Goal: Transaction & Acquisition: Purchase product/service

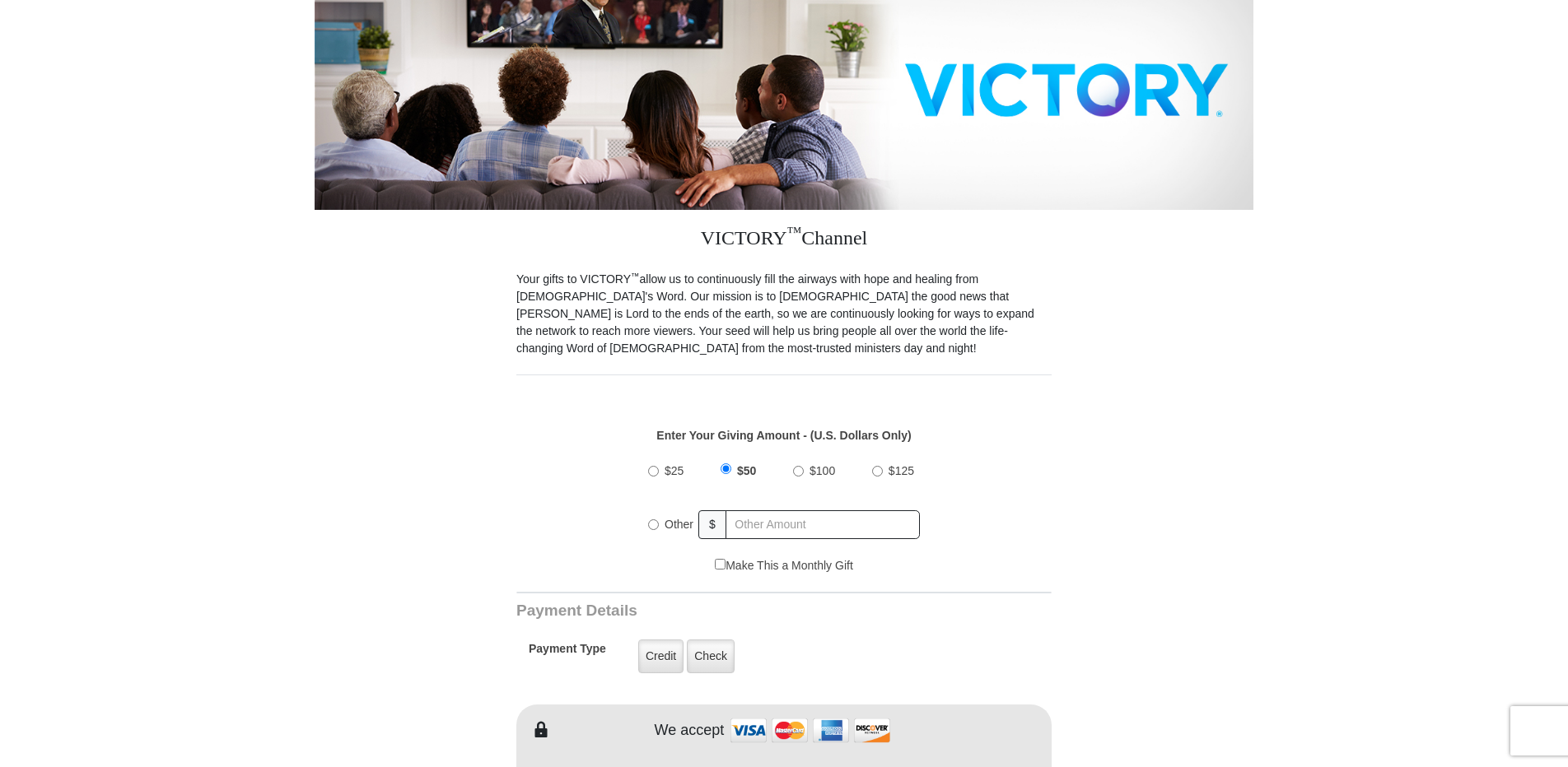
scroll to position [247, 0]
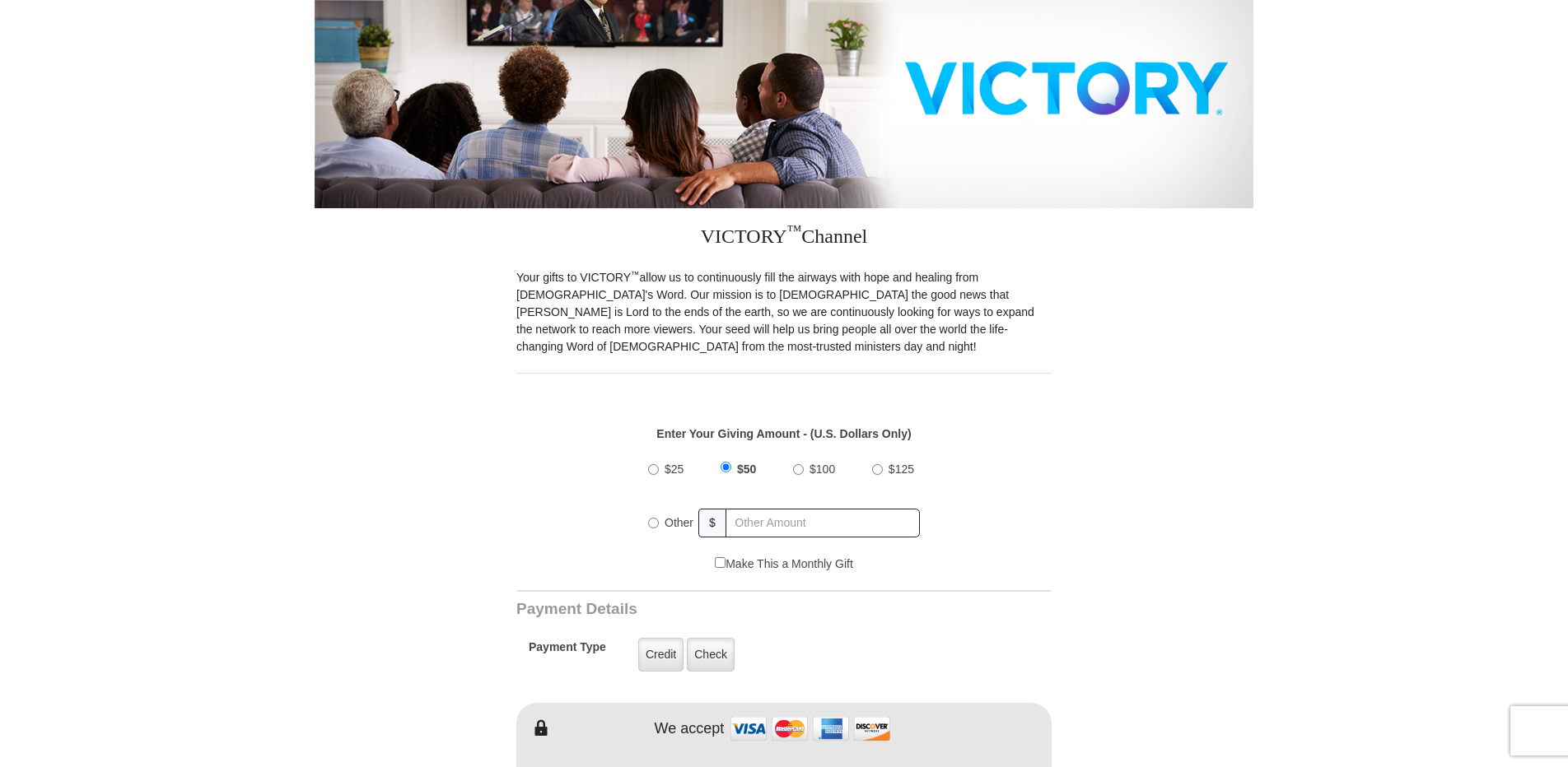
click at [800, 464] on input "$100" at bounding box center [798, 469] width 11 height 11
radio input "true"
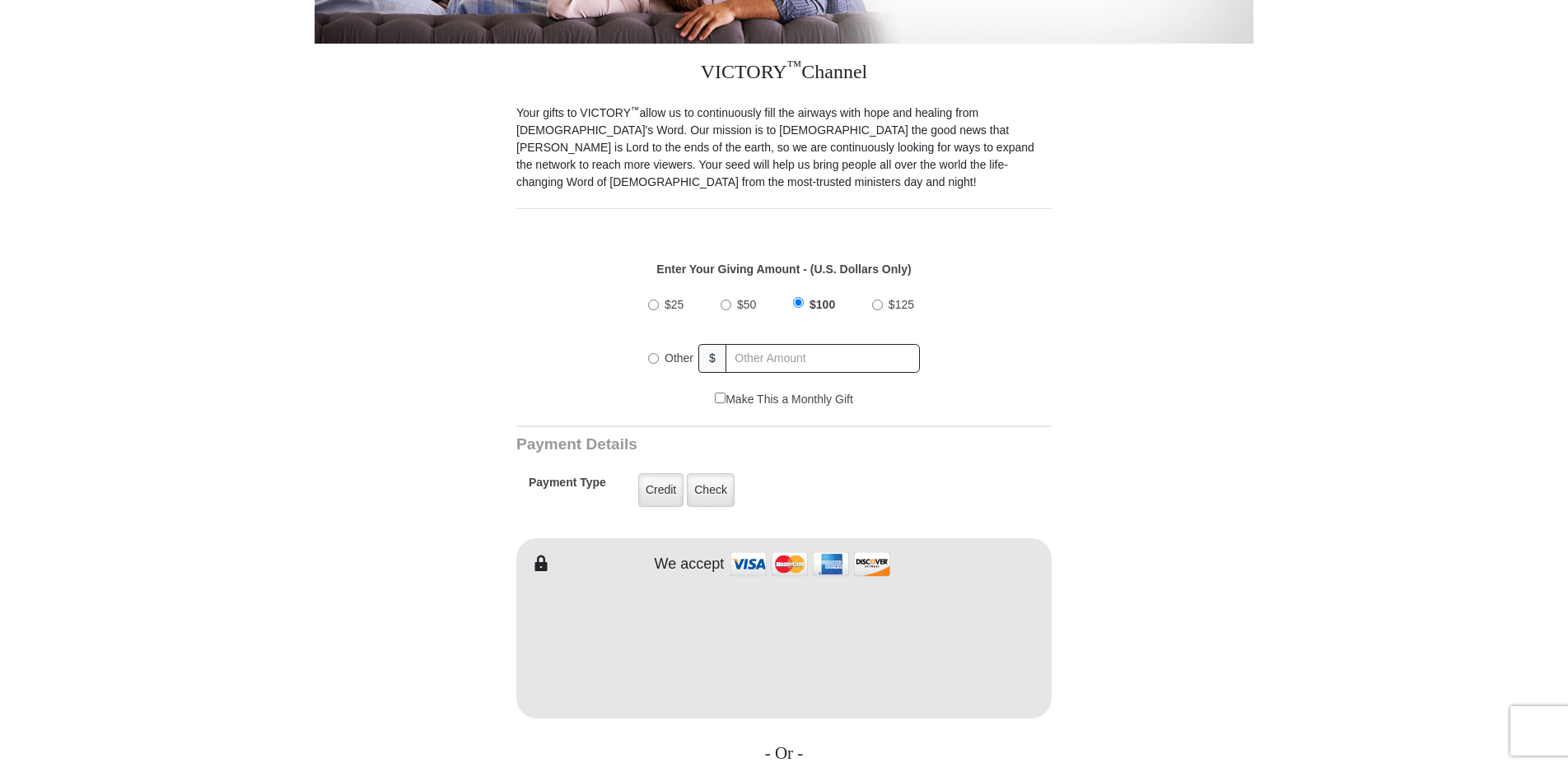
scroll to position [494, 0]
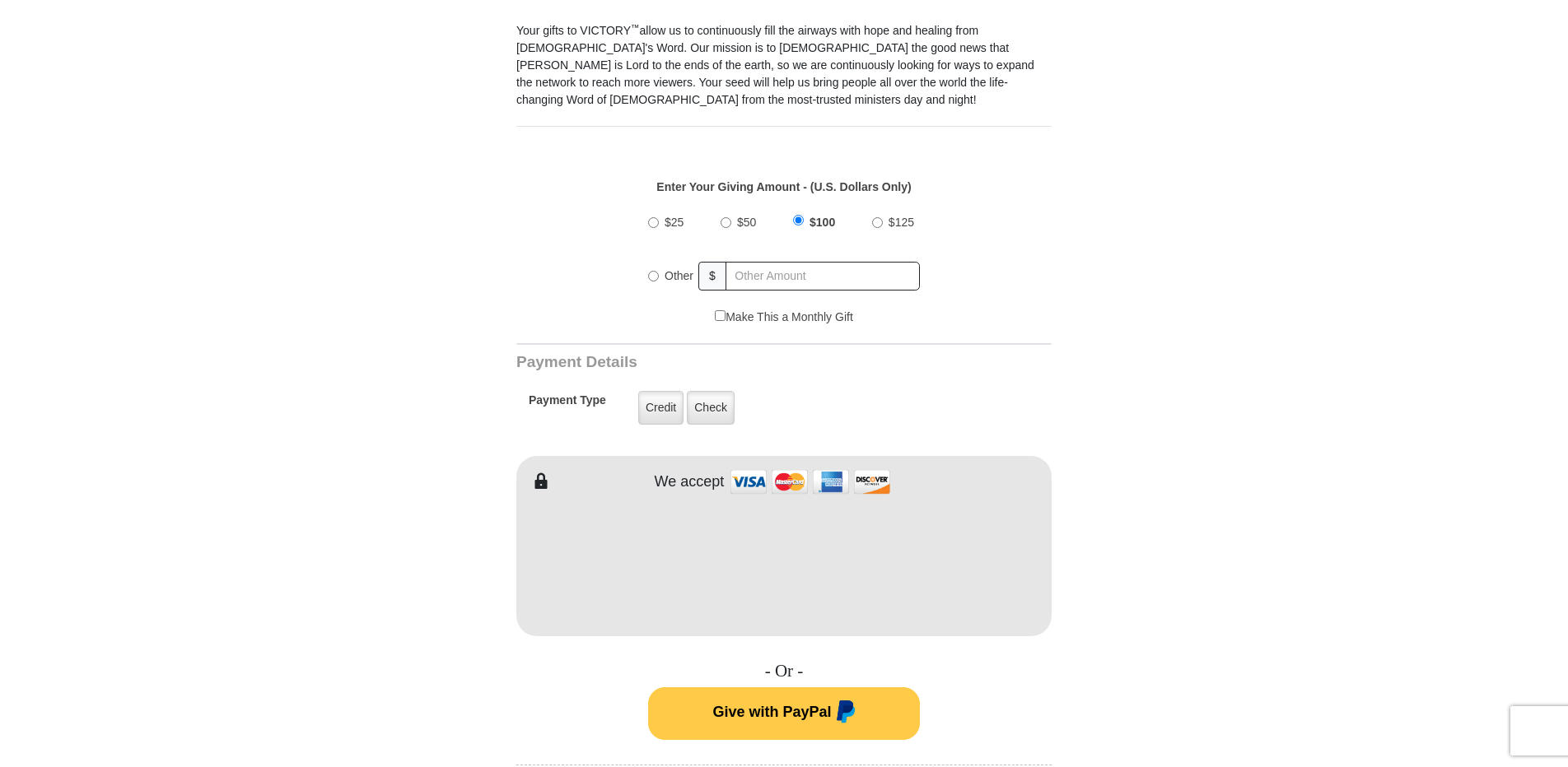
drag, startPoint x: 1237, startPoint y: 494, endPoint x: 1215, endPoint y: 492, distance: 22.1
click at [1238, 494] on form "VICTORY Channel Online Giving VICTORY Channel is a worldwide, on-air television…" at bounding box center [784, 546] width 939 height 1969
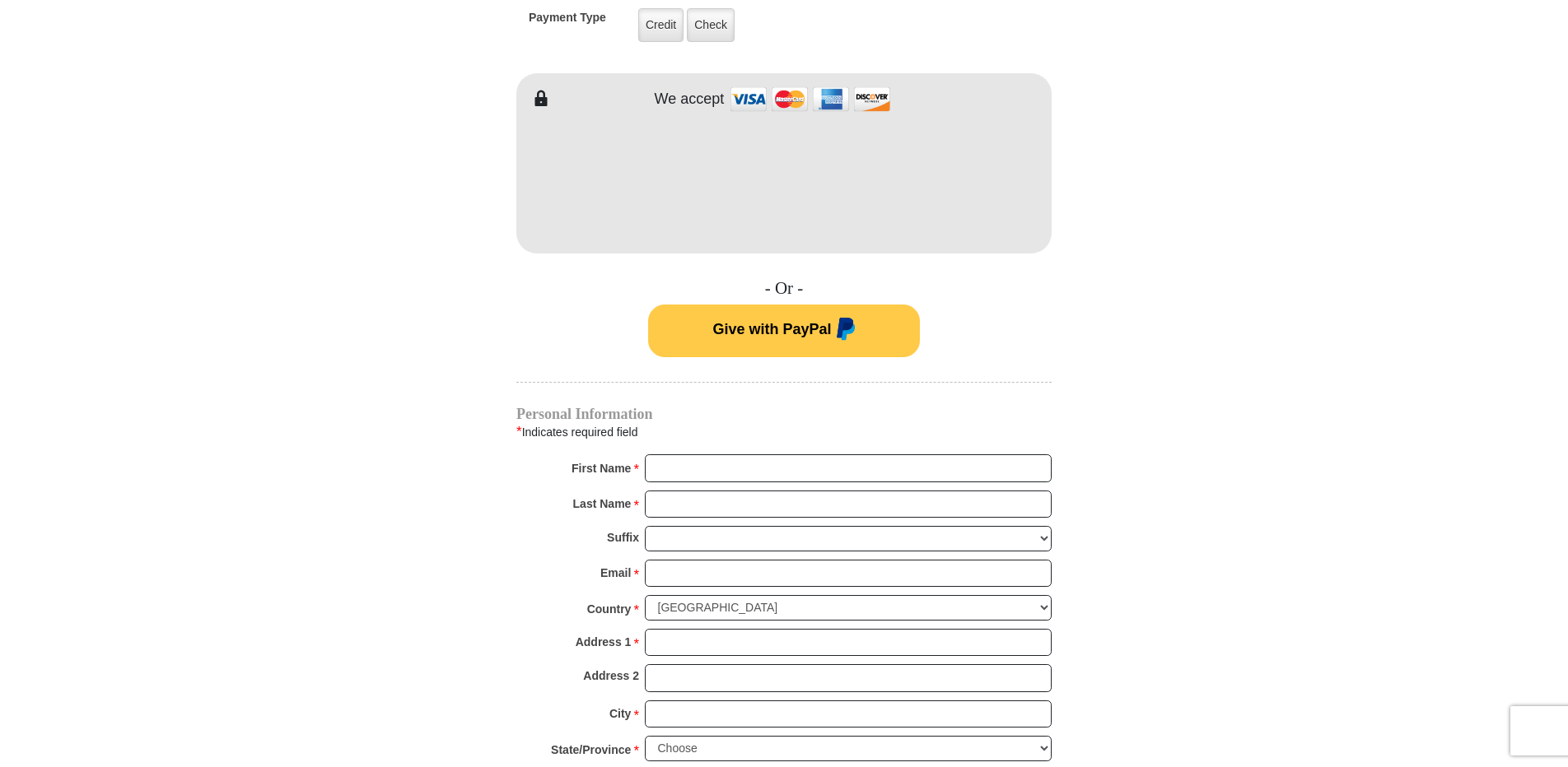
scroll to position [905, 0]
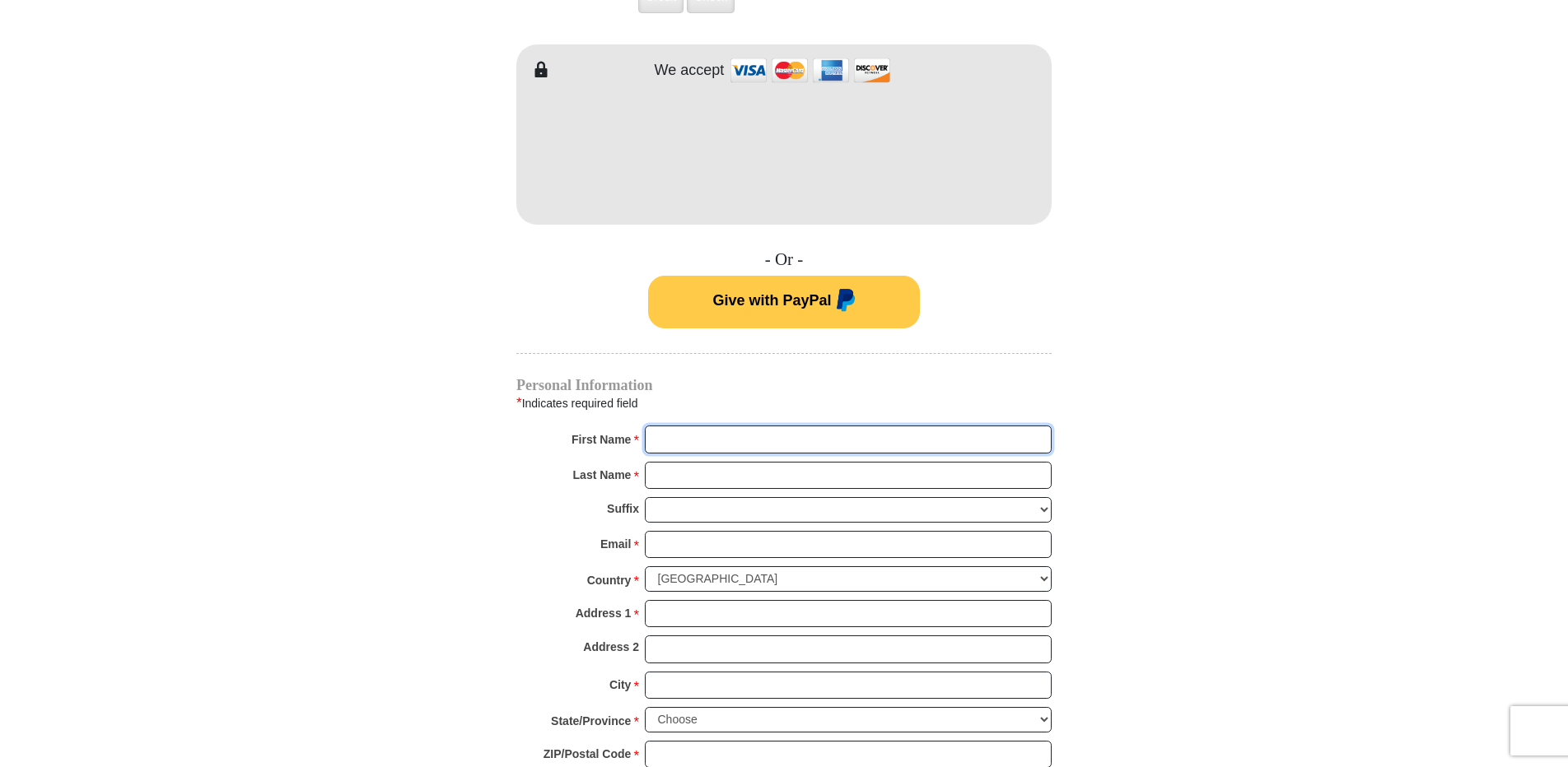
click at [737, 426] on input "First Name *" at bounding box center [847, 440] width 407 height 28
type input "[PERSON_NAME]"
type input "[EMAIL_ADDRESS][DOMAIN_NAME]"
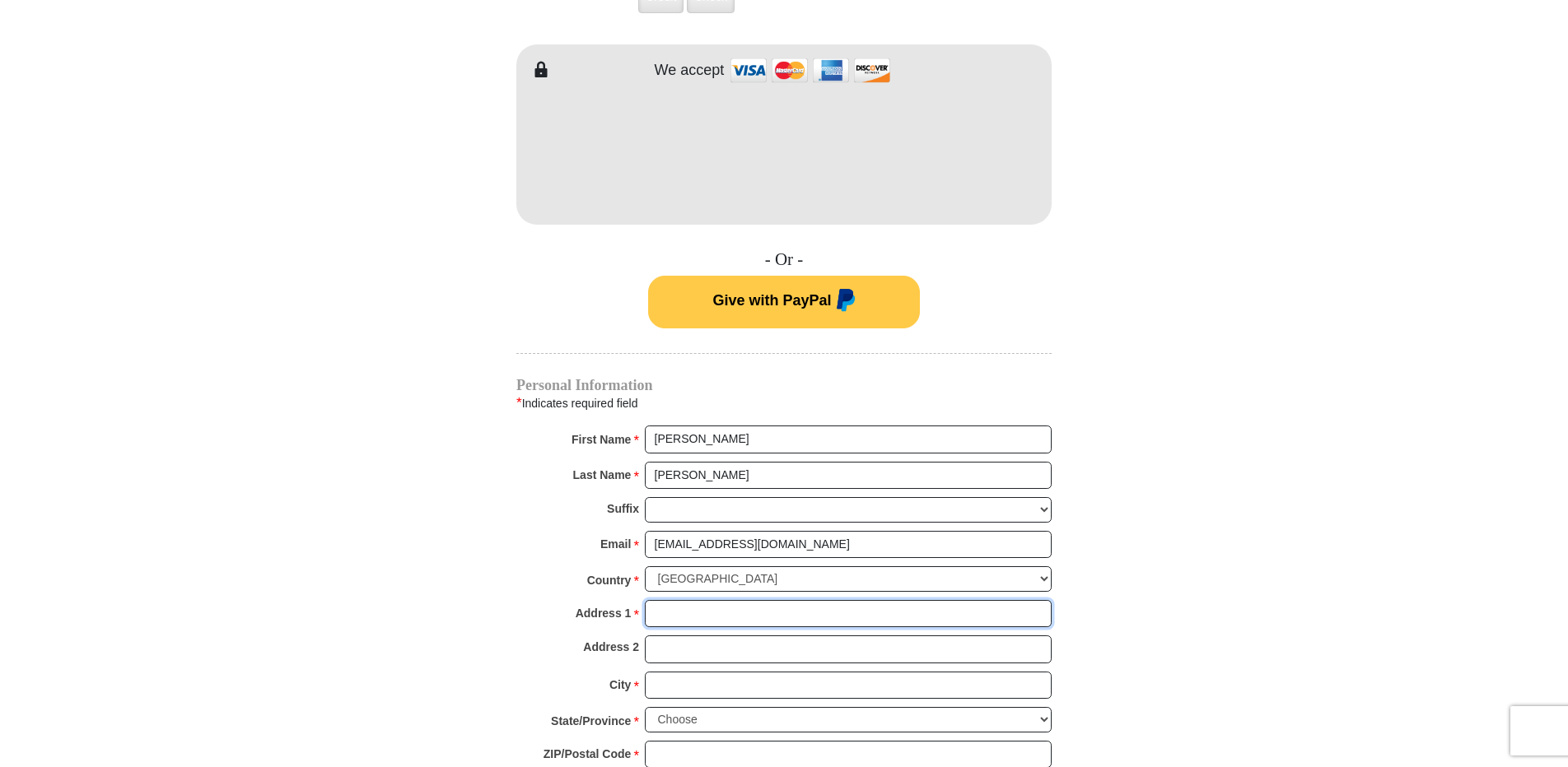
type input "P O Box 168"
type input "Mabank"
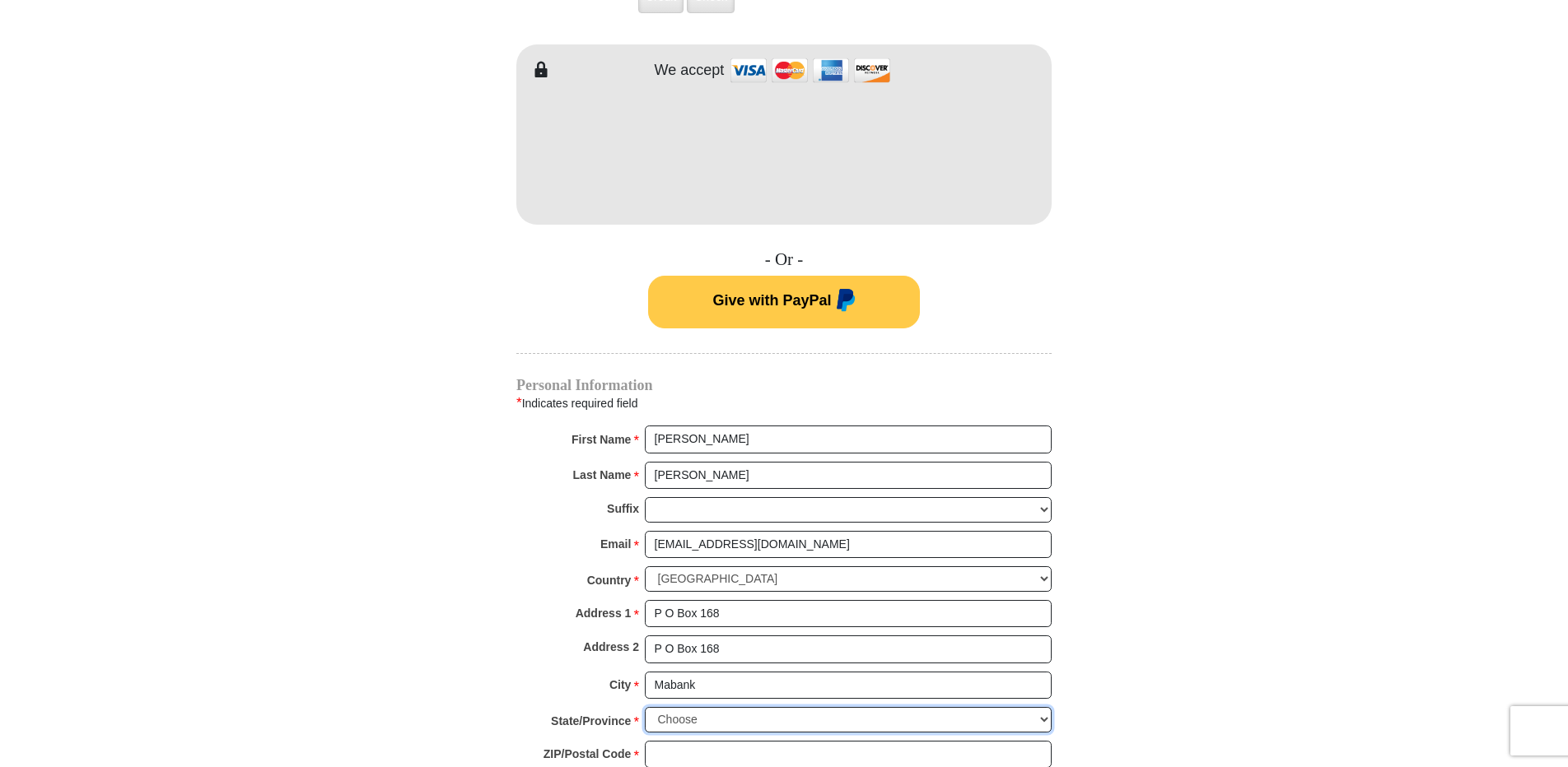
select select "[GEOGRAPHIC_DATA]"
type input "75147"
type input "9038021832"
radio input "true"
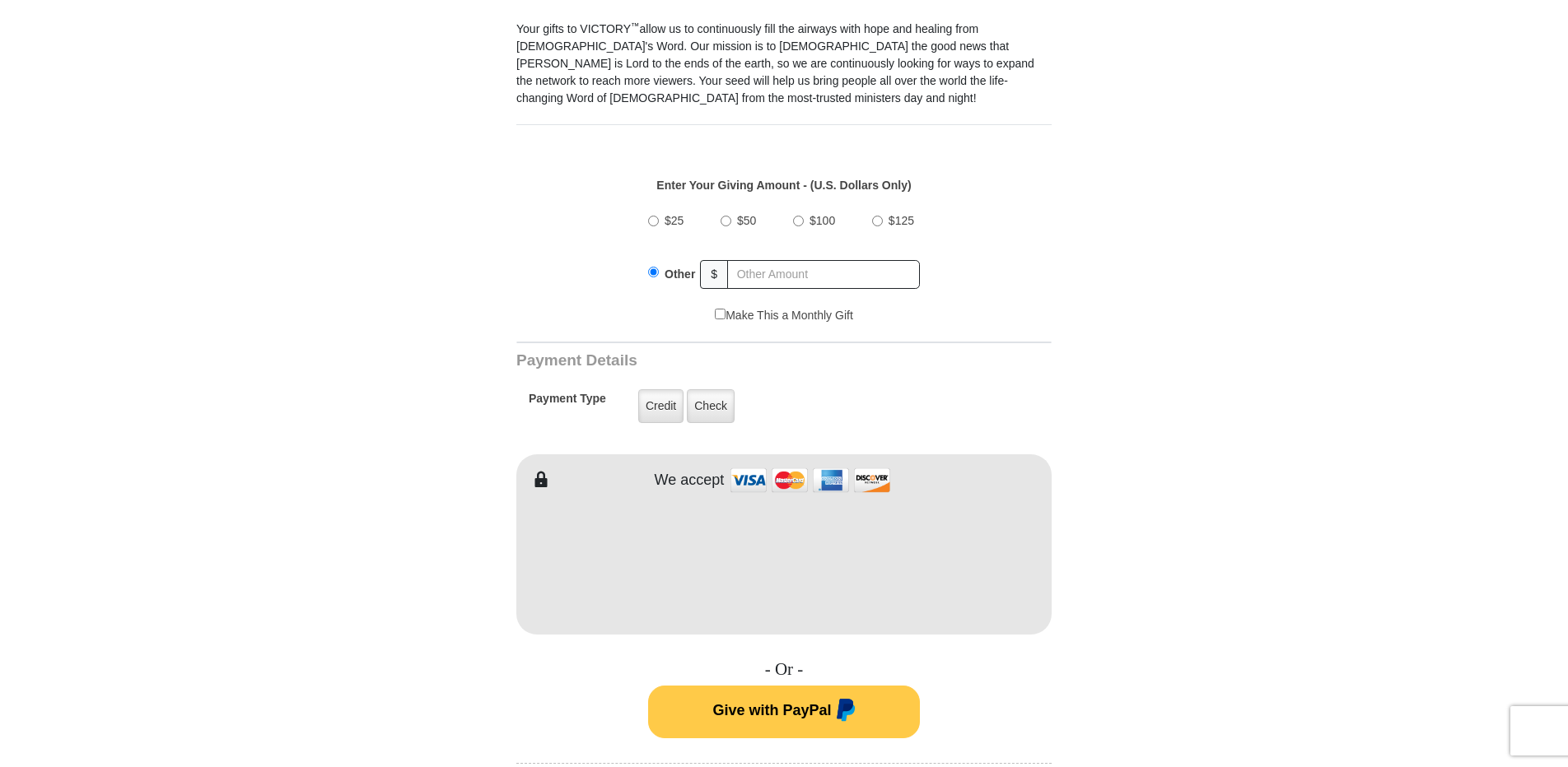
scroll to position [494, 0]
click at [798, 217] on input "$100" at bounding box center [798, 222] width 11 height 11
radio input "true"
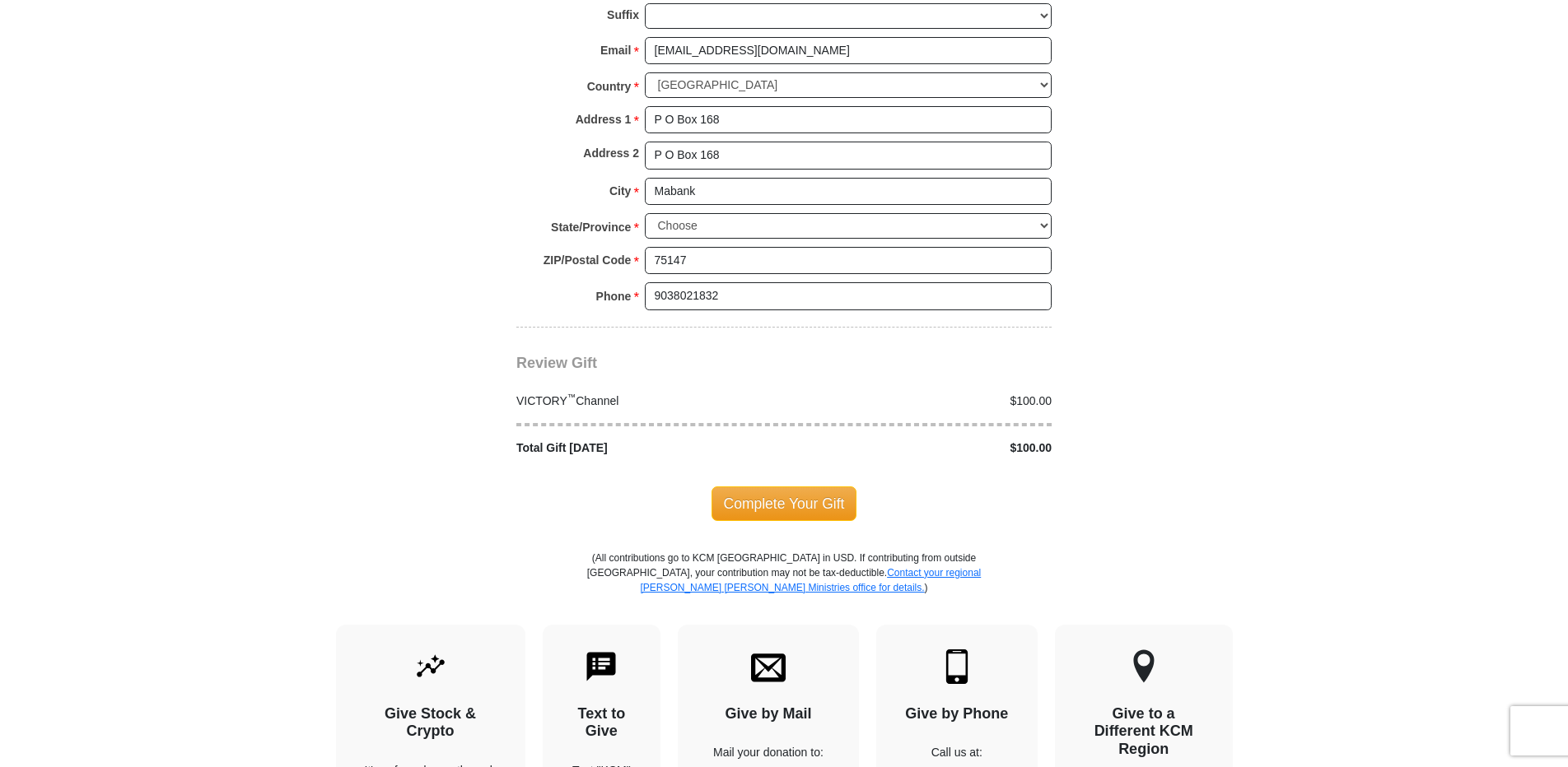
scroll to position [1481, 0]
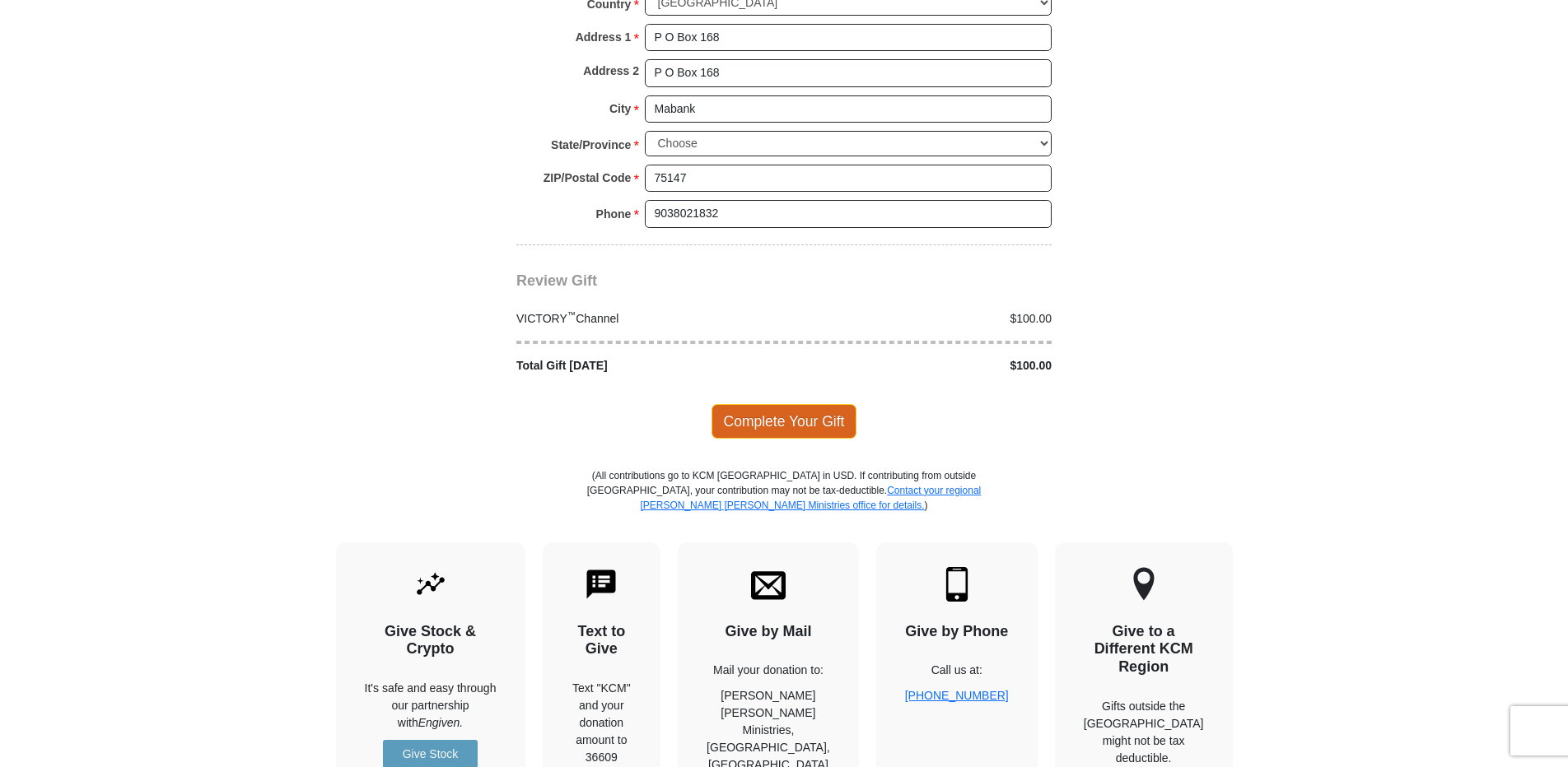
click at [801, 404] on span "Complete Your Gift" at bounding box center [784, 421] width 145 height 34
